Goal: Check status: Check status

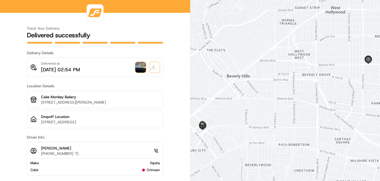
click at [143, 68] on img at bounding box center [140, 67] width 11 height 11
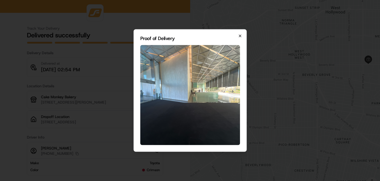
click at [242, 37] on icon "button" at bounding box center [240, 36] width 4 height 4
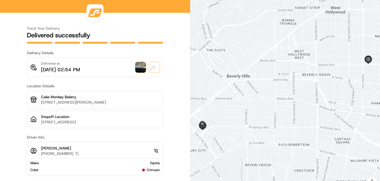
click at [146, 68] on img at bounding box center [140, 67] width 11 height 11
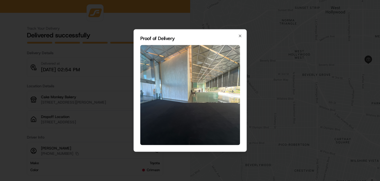
click at [193, 97] on img at bounding box center [190, 95] width 100 height 100
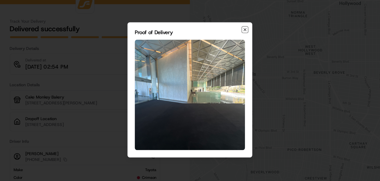
click at [240, 37] on icon "button" at bounding box center [240, 36] width 4 height 4
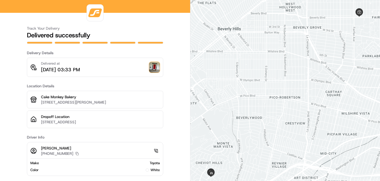
click at [157, 70] on img at bounding box center [154, 67] width 11 height 11
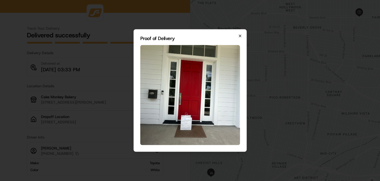
click at [242, 36] on icon "button" at bounding box center [240, 36] width 4 height 4
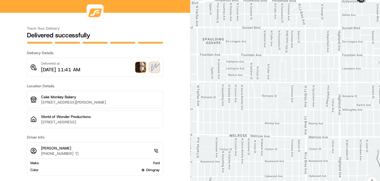
click at [142, 72] on img at bounding box center [140, 67] width 11 height 11
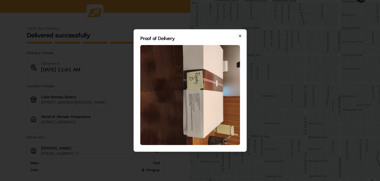
click at [239, 38] on icon "button" at bounding box center [240, 36] width 4 height 4
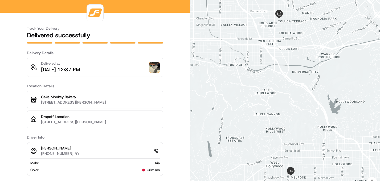
click at [155, 66] on img at bounding box center [154, 67] width 11 height 11
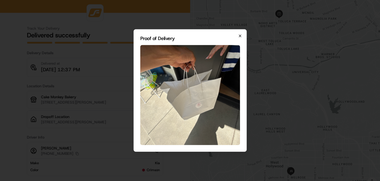
click at [239, 36] on icon "button" at bounding box center [240, 36] width 4 height 4
